Goal: Check status: Check status

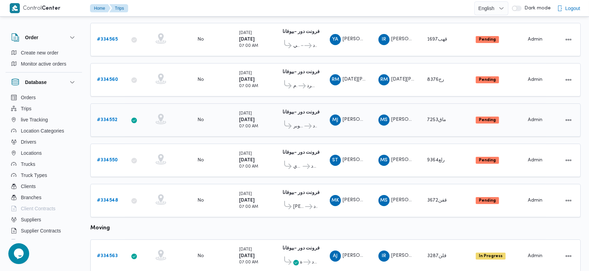
scroll to position [176, 0]
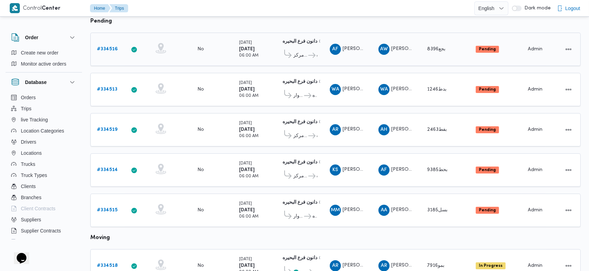
scroll to position [94, 0]
